Goal: Task Accomplishment & Management: Manage account settings

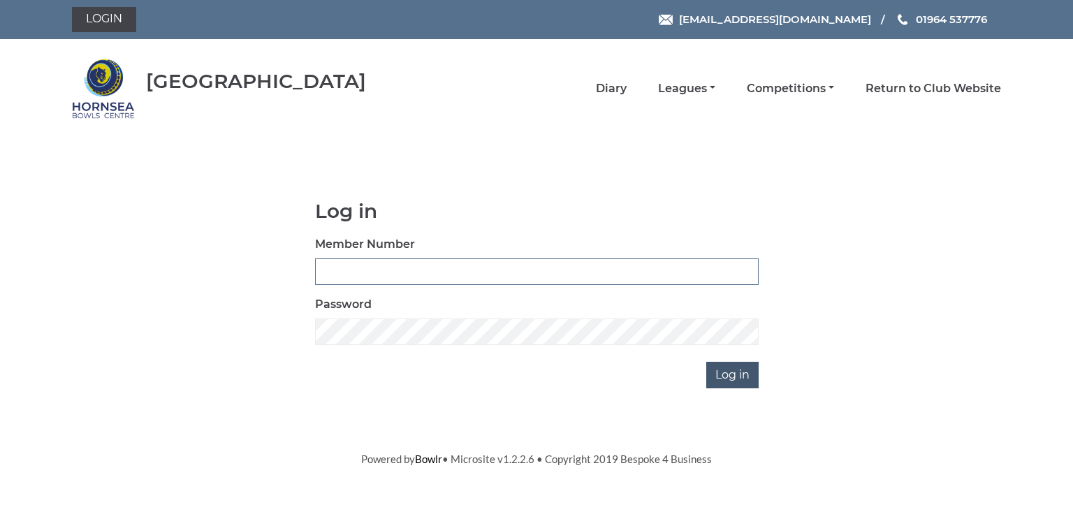
type input "0580"
click at [740, 374] on input "Log in" at bounding box center [732, 375] width 52 height 27
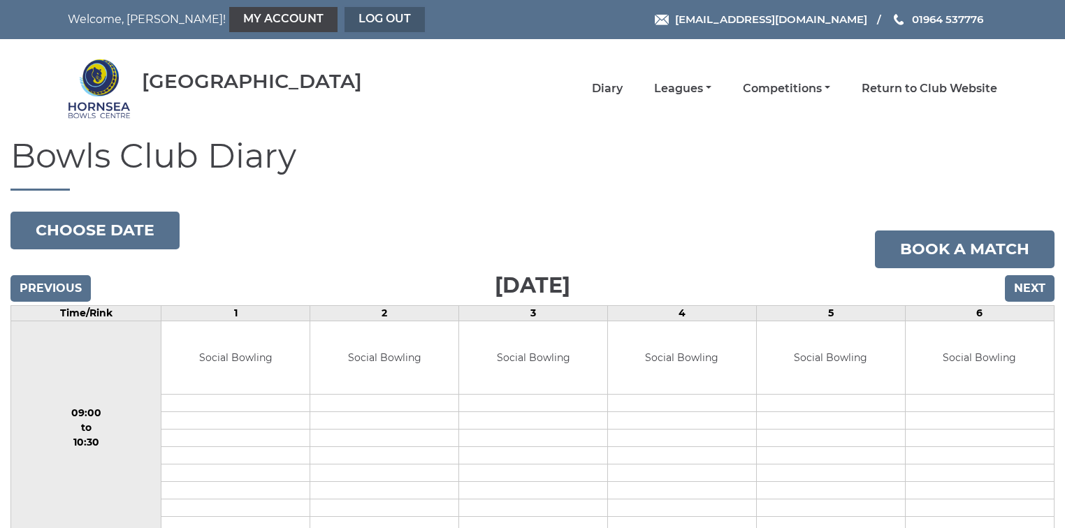
click at [344, 17] on link "Log out" at bounding box center [384, 19] width 80 height 25
